Goal: Transaction & Acquisition: Purchase product/service

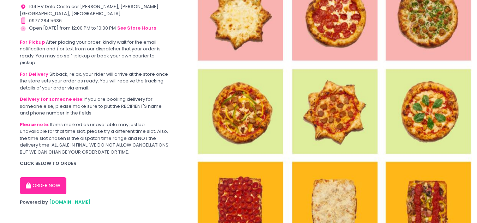
scroll to position [47, 0]
click at [5, 17] on section "Welcome to our pre-order and same day ordering platform! Location Created with …" at bounding box center [95, 91] width 190 height 277
click at [47, 177] on button "ORDER NOW" at bounding box center [43, 185] width 47 height 17
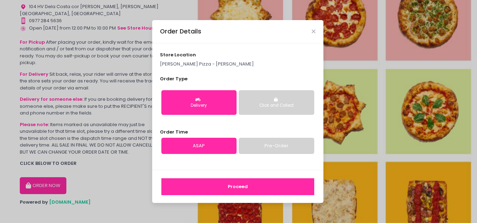
click at [291, 102] on button "Click and Collect" at bounding box center [275, 102] width 75 height 25
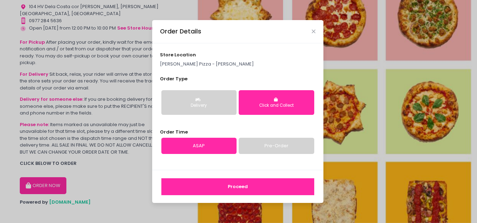
click at [218, 187] on button "Proceed" at bounding box center [237, 186] width 153 height 17
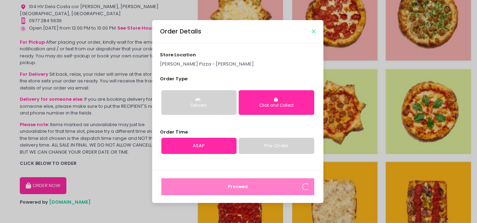
click at [312, 31] on icon "Close" at bounding box center [313, 31] width 4 height 5
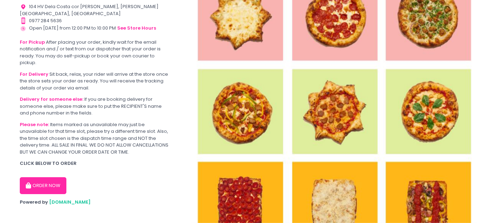
click at [349, 122] on img at bounding box center [333, 111] width 286 height 223
click at [358, 98] on img at bounding box center [333, 111] width 286 height 223
click at [55, 183] on button "ORDER NOW" at bounding box center [43, 185] width 47 height 17
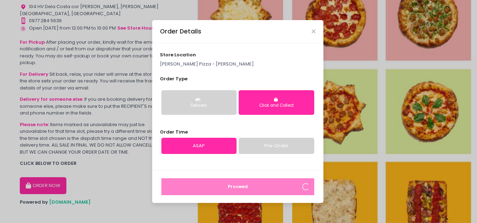
click at [277, 105] on div "Click and Collect" at bounding box center [275, 106] width 65 height 6
drag, startPoint x: 200, startPoint y: 145, endPoint x: 245, endPoint y: 158, distance: 47.7
click at [200, 145] on link "ASAP" at bounding box center [198, 146] width 75 height 16
click at [278, 99] on icon "button" at bounding box center [276, 100] width 5 height 4
click at [195, 146] on link "ASAP" at bounding box center [198, 146] width 75 height 16
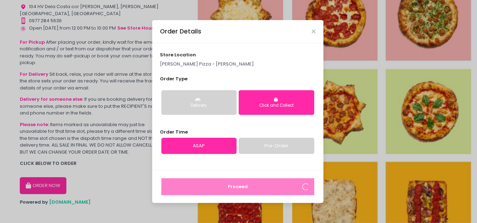
drag, startPoint x: 90, startPoint y: 191, endPoint x: 27, endPoint y: 6, distance: 195.0
click at [90, 191] on div "Order Details store location Crosta Pizza - Salcedo Order Type Delivery Click a…" at bounding box center [238, 111] width 477 height 223
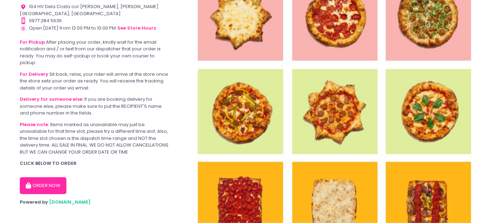
click at [54, 177] on button "ORDER NOW" at bounding box center [43, 185] width 47 height 17
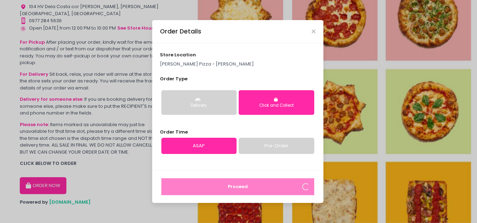
click at [274, 107] on div "Click and Collect" at bounding box center [275, 106] width 65 height 6
click at [204, 143] on link "ASAP" at bounding box center [198, 146] width 75 height 16
click at [312, 32] on icon "Close" at bounding box center [313, 31] width 4 height 5
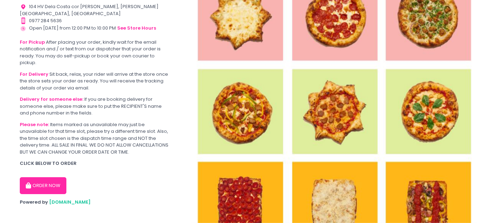
click at [39, 184] on button "ORDER NOW" at bounding box center [43, 185] width 47 height 17
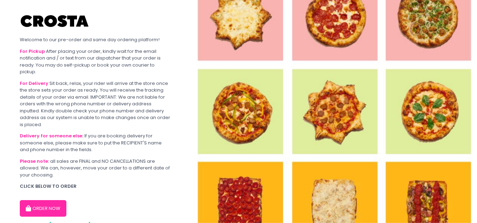
click at [50, 213] on button "ORDER NOW" at bounding box center [43, 208] width 47 height 17
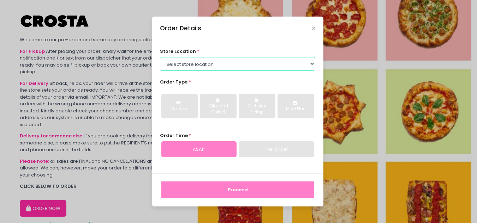
click at [298, 62] on select "Select store location Crosta Pizza - [PERSON_NAME] Crosta Pizza - [GEOGRAPHIC_D…" at bounding box center [237, 63] width 155 height 13
select select "5fabb2e53664a8677beaeb89"
click at [160, 57] on select "Select store location Crosta Pizza - [PERSON_NAME] Crosta Pizza - [GEOGRAPHIC_D…" at bounding box center [237, 63] width 155 height 13
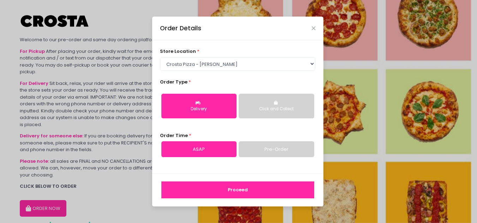
click at [269, 108] on div "Click and Collect" at bounding box center [275, 109] width 65 height 6
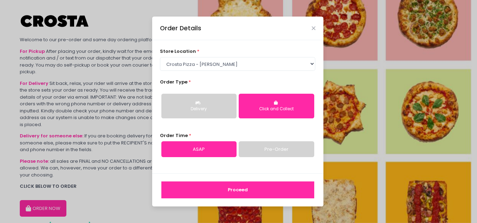
click at [210, 148] on link "ASAP" at bounding box center [198, 149] width 75 height 16
click at [238, 193] on button "Proceed" at bounding box center [237, 190] width 153 height 17
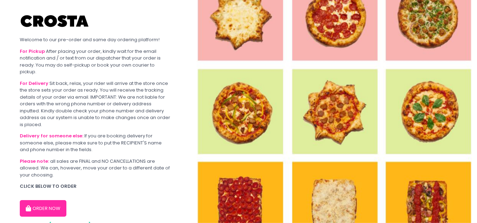
click at [45, 210] on button "ORDER NOW" at bounding box center [43, 208] width 47 height 17
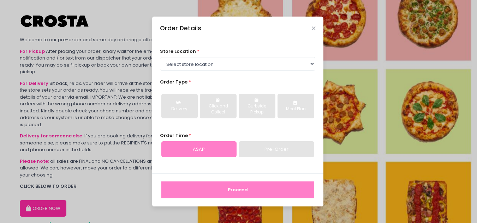
click at [211, 53] on div "store location * Select store location Crosta Pizza - Salcedo Crosta Pizza - Sa…" at bounding box center [237, 59] width 155 height 23
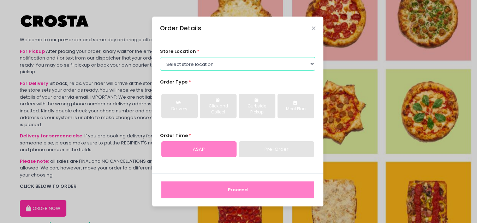
click at [207, 66] on select "Select store location Crosta Pizza - [PERSON_NAME] Crosta Pizza - [GEOGRAPHIC_D…" at bounding box center [237, 63] width 155 height 13
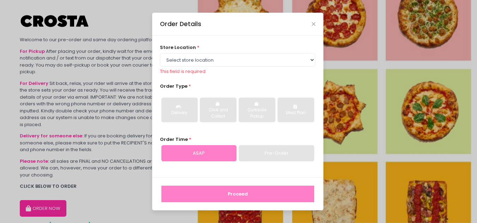
drag, startPoint x: 269, startPoint y: 43, endPoint x: 271, endPoint y: 52, distance: 8.6
click at [269, 43] on div "store location * Select store location Crosta Pizza - Salcedo Crosta Pizza - Sa…" at bounding box center [237, 106] width 171 height 141
click at [295, 79] on div "store location * Select store location Crosta Pizza - Salcedo Crosta Pizza - Sa…" at bounding box center [237, 106] width 171 height 141
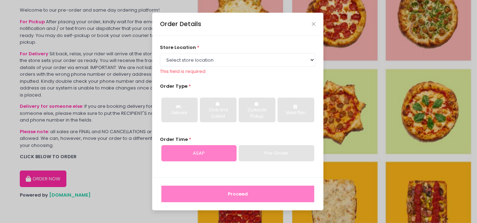
click at [307, 77] on div "store location * Select store location Crosta Pizza - Salcedo Crosta Pizza - Sa…" at bounding box center [237, 106] width 171 height 141
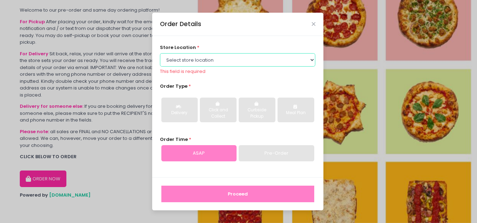
click at [314, 60] on select "Select store location Crosta Pizza - [PERSON_NAME] Crosta Pizza - [GEOGRAPHIC_D…" at bounding box center [237, 59] width 155 height 13
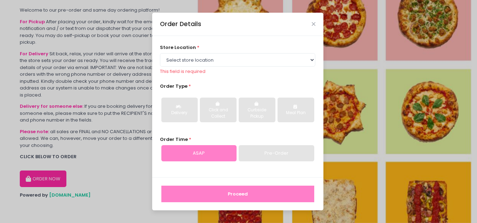
click at [287, 134] on div "store location * Select store location Crosta Pizza - Salcedo Crosta Pizza - Sa…" at bounding box center [237, 106] width 171 height 141
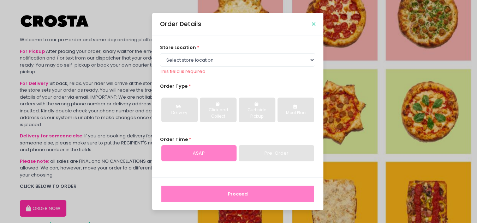
click at [314, 24] on icon "Close" at bounding box center [313, 24] width 4 height 5
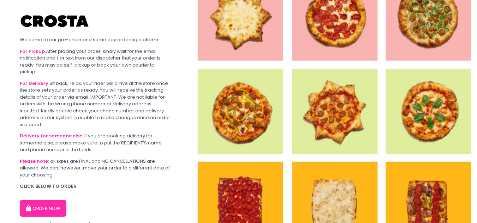
click at [356, 117] on img at bounding box center [333, 111] width 286 height 223
